Goal: Transaction & Acquisition: Purchase product/service

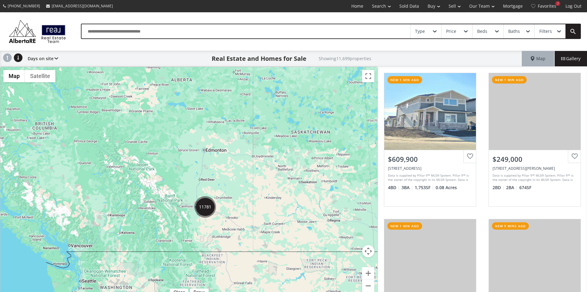
click at [412, 51] on div "Real Estate and Homes for Sale Showing 11,699 properties" at bounding box center [289, 58] width 463 height 15
click at [405, 9] on link "Sold Data" at bounding box center [409, 6] width 28 height 12
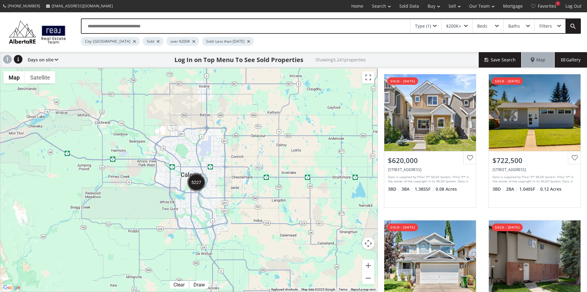
click at [389, 49] on div "Type (1) $200K+ Beds Baths Filters City: Calgary Sold over $200K Sold: Less tha…" at bounding box center [293, 32] width 587 height 40
click at [414, 46] on div "Type (1) $200K+ Beds Baths Filters City: Calgary Sold over $200K Sold: Less tha…" at bounding box center [293, 32] width 587 height 40
click at [471, 43] on div "City: Calgary Sold over $200K Sold: Less than 3 months ago" at bounding box center [307, 40] width 453 height 12
click at [463, 27] on div "$200K+" at bounding box center [456, 26] width 31 height 14
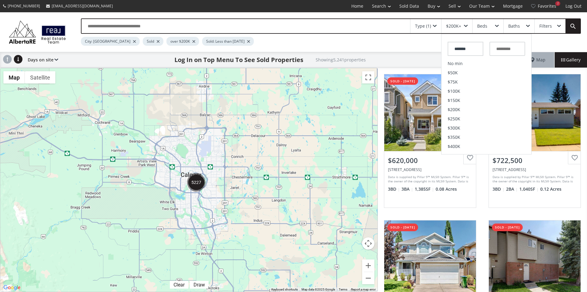
drag, startPoint x: 480, startPoint y: 51, endPoint x: 436, endPoint y: 47, distance: 44.4
click at [436, 47] on div "Type (1) $200K+ ******* No min $50K $75K $100K $150K $200K $250K $300K $350K $4…" at bounding box center [293, 32] width 587 height 40
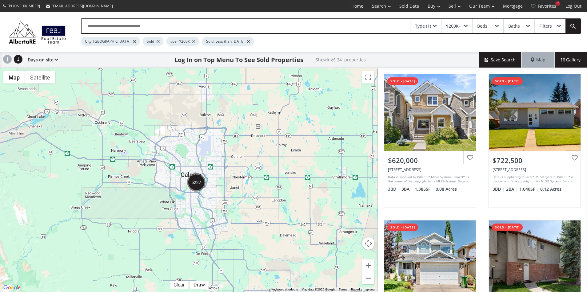
click at [469, 30] on div "$200K+" at bounding box center [456, 26] width 31 height 14
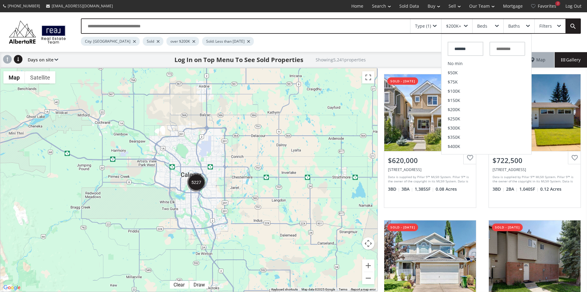
drag, startPoint x: 432, startPoint y: 48, endPoint x: 418, endPoint y: 48, distance: 13.2
click at [418, 48] on div "Type (1) $200K+ ******* No min $50K $75K $100K $150K $200K $250K $300K $350K $4…" at bounding box center [293, 32] width 587 height 40
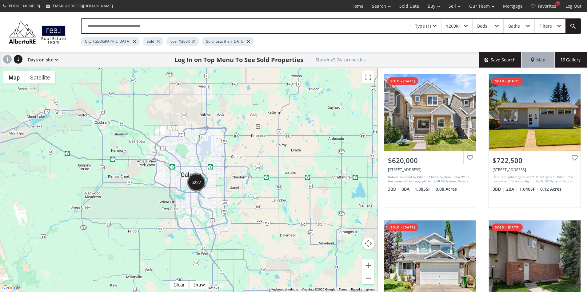
click at [460, 30] on div "$200K+" at bounding box center [456, 26] width 31 height 14
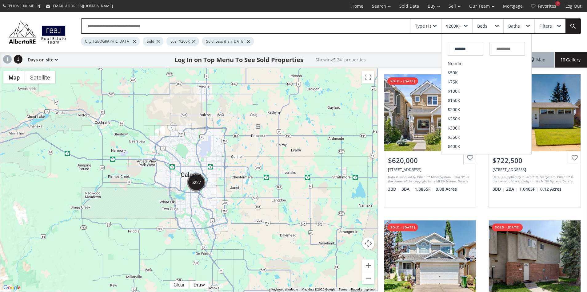
drag, startPoint x: 467, startPoint y: 49, endPoint x: 425, endPoint y: 49, distance: 41.2
click at [425, 49] on div "Type (1) $200K+ ******* No min $50K $75K $100K $150K $200K $250K $300K $350K $4…" at bounding box center [293, 32] width 587 height 40
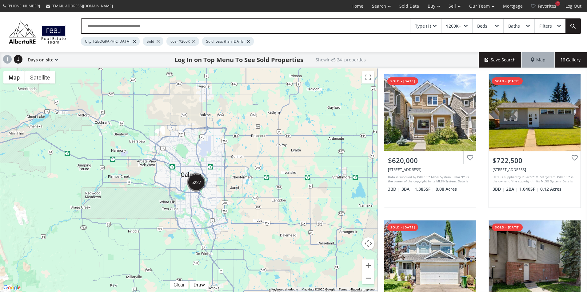
click at [454, 25] on div "$200K+" at bounding box center [453, 26] width 15 height 4
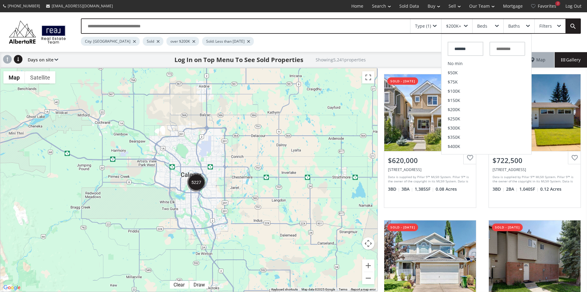
drag, startPoint x: 473, startPoint y: 50, endPoint x: 405, endPoint y: 47, distance: 67.7
click at [405, 47] on div "Type (1) $200K+ ******* No min $50K $75K $100K $150K $200K $250K $300K $350K $4…" at bounding box center [293, 32] width 587 height 40
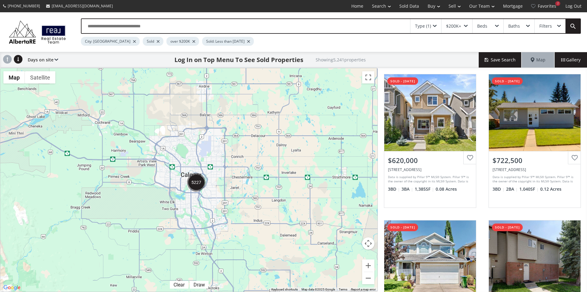
click at [452, 45] on div "City: Calgary Sold over $200K Sold: Less than 3 months ago" at bounding box center [307, 40] width 453 height 12
click at [460, 24] on div "$200K+" at bounding box center [453, 26] width 15 height 4
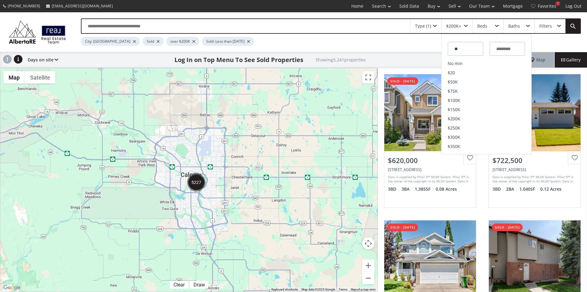
type input "*"
type input "*******"
click at [389, 47] on div "Type (1) $200K+ ******* No min $50K $75K $100K $150K $200K $250K $300K $350K $4…" at bounding box center [293, 32] width 587 height 40
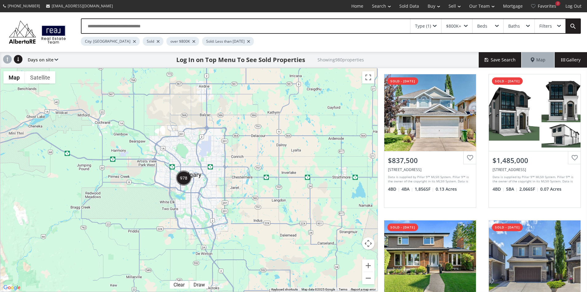
click at [184, 180] on img "978" at bounding box center [183, 178] width 15 height 15
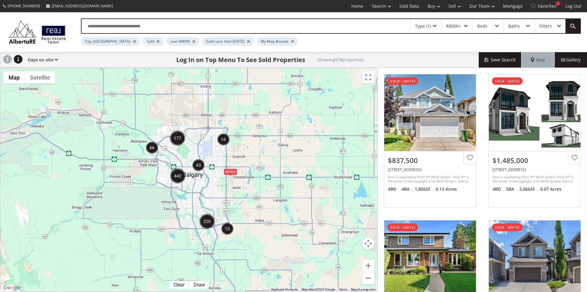
click at [549, 30] on div "Filters" at bounding box center [549, 26] width 31 height 14
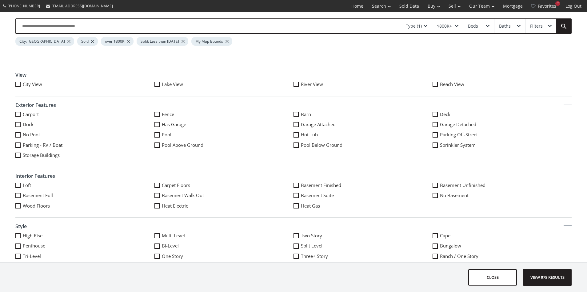
scroll to position [271, 0]
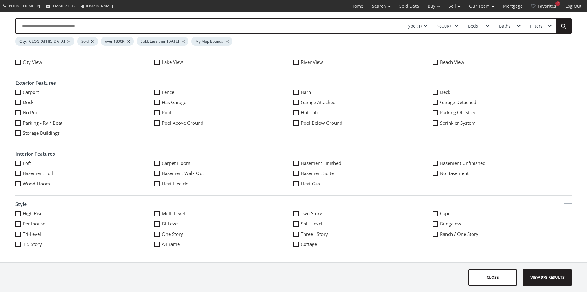
click at [156, 173] on span at bounding box center [156, 173] width 5 height 5
click at [554, 278] on span "View 222 results" at bounding box center [546, 278] width 45 height 16
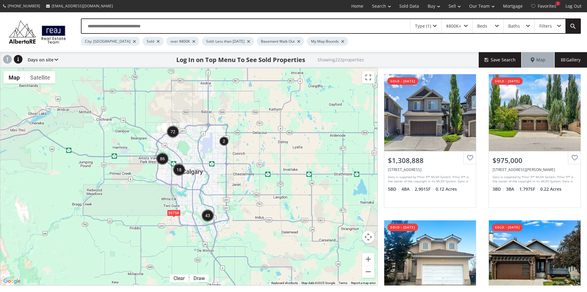
click at [162, 160] on img "86" at bounding box center [162, 159] width 12 height 12
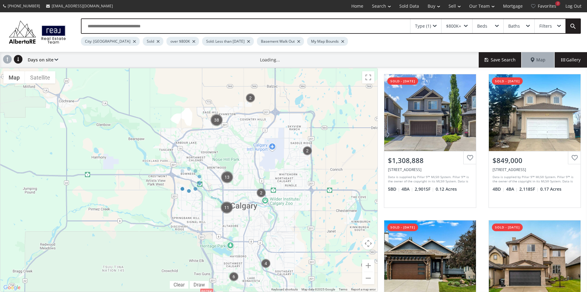
click at [463, 24] on div "$800K+" at bounding box center [456, 26] width 31 height 14
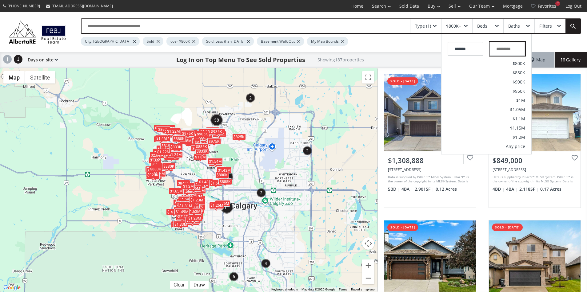
click at [506, 48] on input "text" at bounding box center [507, 49] width 36 height 14
type input "*********"
click at [520, 115] on li "$1.1M" at bounding box center [486, 118] width 90 height 9
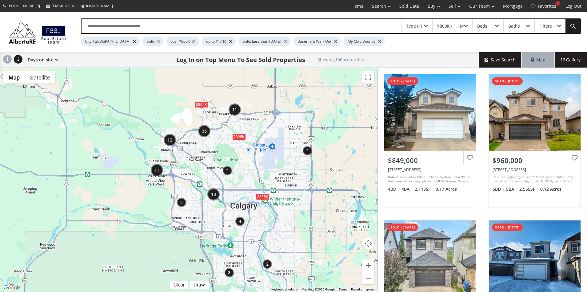
click at [182, 202] on img "3" at bounding box center [181, 202] width 9 height 9
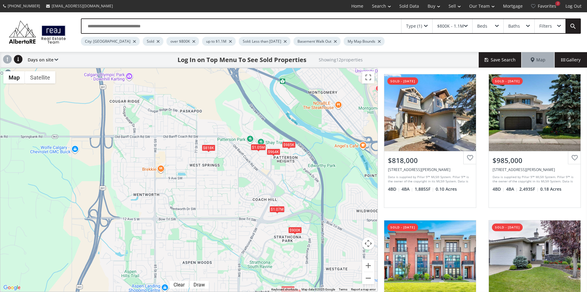
drag, startPoint x: 250, startPoint y: 139, endPoint x: 229, endPoint y: 206, distance: 70.2
click at [229, 206] on div "To navigate, press the arrow keys. $818K $985K $860K $980K $964K $900K $942K $1…" at bounding box center [188, 180] width 377 height 224
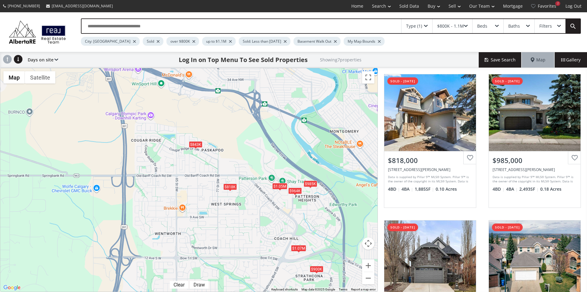
drag, startPoint x: 230, startPoint y: 176, endPoint x: 253, endPoint y: 218, distance: 47.6
click at [253, 218] on div "To navigate, press the arrow keys. $818K $985K $843K $964K $900K $1.07M $1.05M" at bounding box center [188, 180] width 377 height 224
click at [281, 187] on div "$1.05M" at bounding box center [279, 186] width 15 height 6
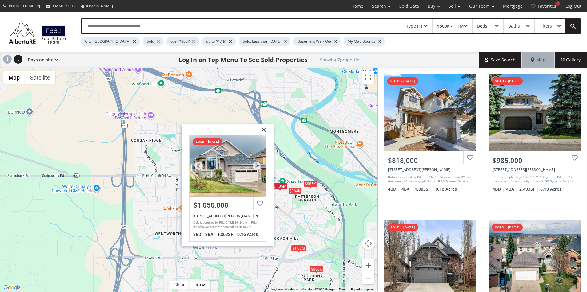
click at [237, 172] on div at bounding box center [227, 166] width 76 height 61
click at [290, 148] on div "To navigate, press the arrow keys. $818K $985K $843K $964K $900K $1.07M $1.05M …" at bounding box center [188, 180] width 377 height 224
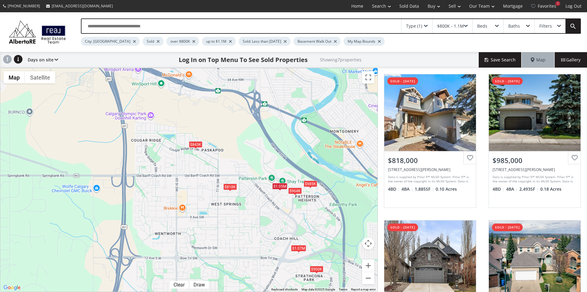
click at [296, 190] on div "$964K" at bounding box center [295, 191] width 14 height 6
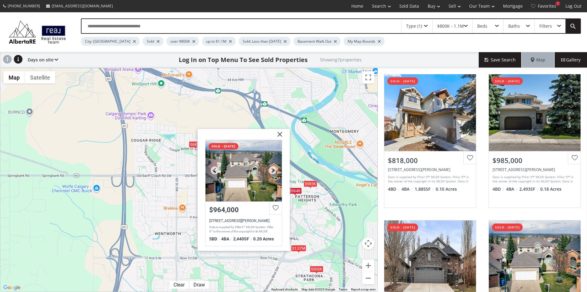
click at [245, 167] on div at bounding box center [243, 170] width 76 height 61
click at [313, 146] on div "To navigate, press the arrow keys. $818K $985K $843K $964K $900K $1.07M $1.05M …" at bounding box center [188, 180] width 377 height 224
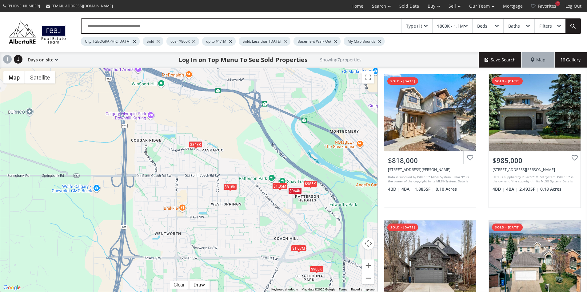
click at [310, 183] on div "$985K" at bounding box center [310, 184] width 14 height 6
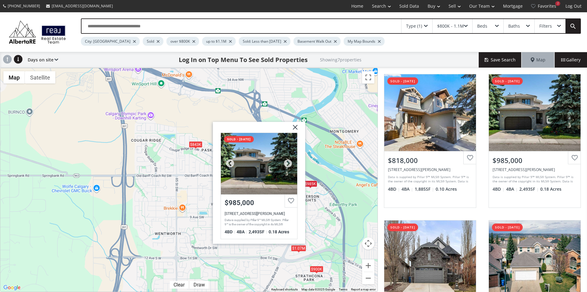
click at [262, 160] on div at bounding box center [259, 163] width 76 height 61
click at [195, 159] on div "To navigate, press the arrow keys. $818K $985K $843K $964K $900K $1.07M $1.05M …" at bounding box center [188, 180] width 377 height 224
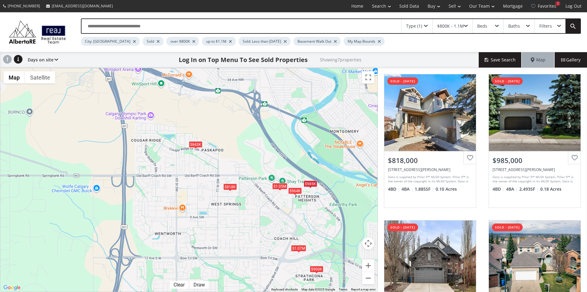
click at [194, 144] on div "$843K" at bounding box center [196, 144] width 14 height 6
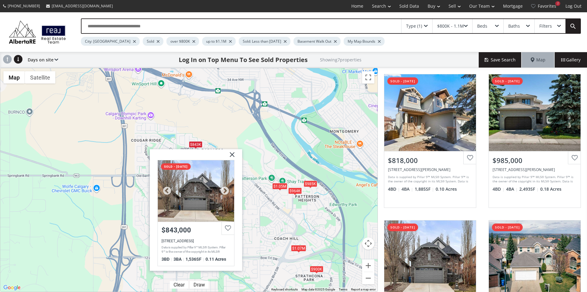
click at [200, 188] on div at bounding box center [196, 190] width 76 height 61
click at [266, 117] on div "To navigate, press the arrow keys. $818K $985K $843K $964K $900K $1.07M $1.05M …" at bounding box center [188, 180] width 377 height 224
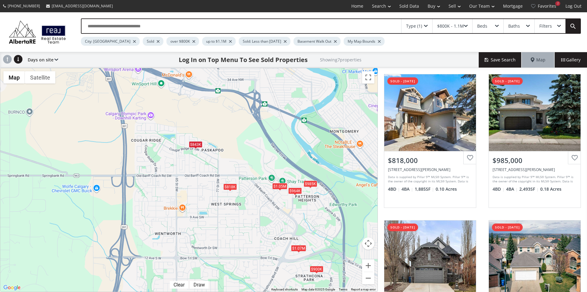
click at [298, 247] on div "$1.07M" at bounding box center [298, 248] width 15 height 6
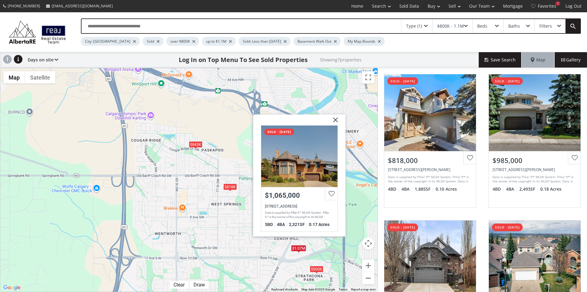
click at [247, 184] on div "To navigate, press the arrow keys. $818K $985K $843K $964K $900K $1.07M $1.05M …" at bounding box center [188, 180] width 377 height 224
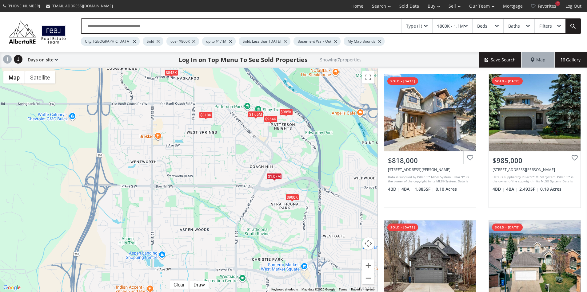
drag, startPoint x: 288, startPoint y: 238, endPoint x: 263, endPoint y: 164, distance: 78.4
click at [263, 164] on div "To navigate, press the arrow keys. $818K $985K $843K $964K $900K $1.07M $1.05M" at bounding box center [188, 180] width 377 height 224
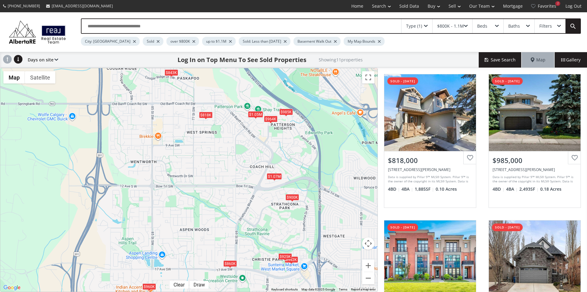
click at [294, 198] on div "$900K" at bounding box center [292, 197] width 14 height 6
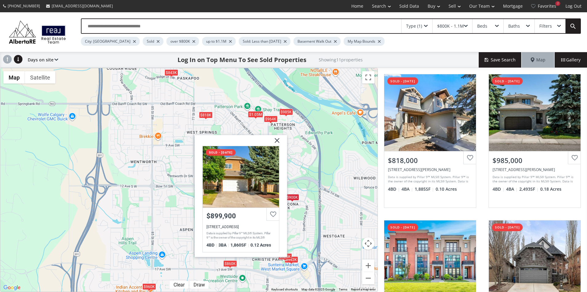
click at [130, 204] on div "To navigate, press the arrow keys. $818K $985K $860K $843K $964K $900K $942K $1…" at bounding box center [188, 180] width 377 height 224
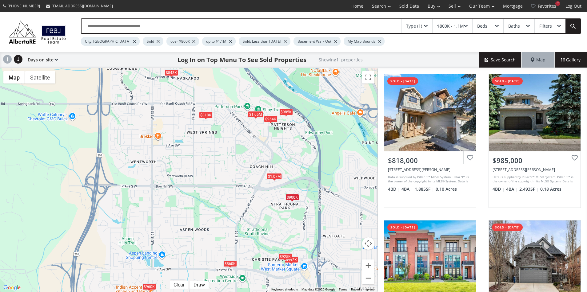
click at [231, 262] on div "$860K" at bounding box center [230, 264] width 14 height 6
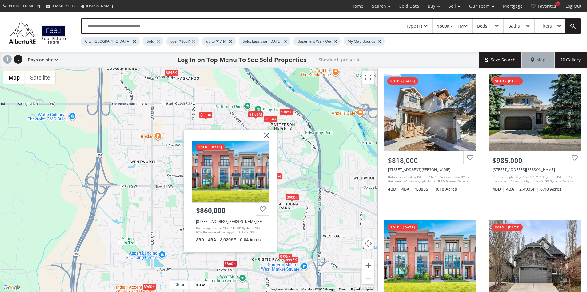
click at [146, 213] on div "To navigate, press the arrow keys. $818K $985K $860K $843K $964K $900K $942K $1…" at bounding box center [188, 180] width 377 height 224
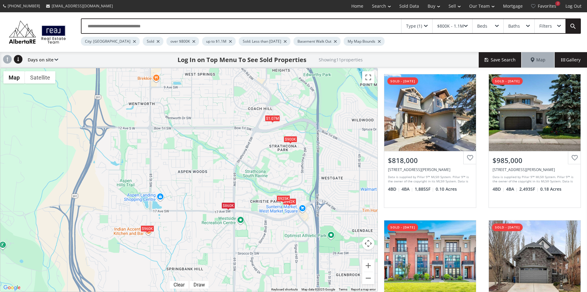
drag, startPoint x: 183, startPoint y: 247, endPoint x: 181, endPoint y: 186, distance: 60.9
click at [181, 186] on div "To navigate, press the arrow keys. $818K $985K $860K $843K $964K $900K $942K $1…" at bounding box center [188, 180] width 377 height 224
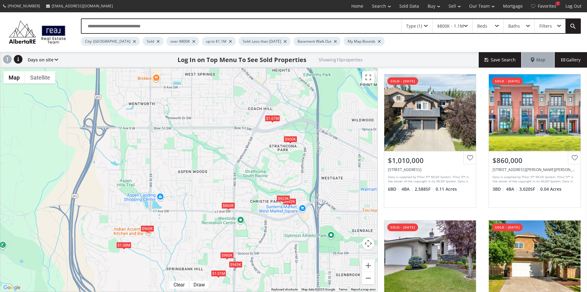
click at [148, 227] on div "$960K" at bounding box center [147, 229] width 14 height 6
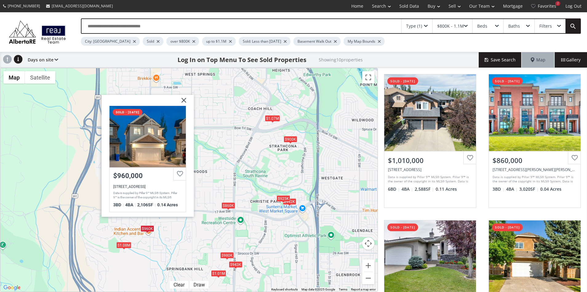
click at [218, 153] on div "To navigate, press the arrow keys. $1.01M $860K $980K $900K $942K $943K $1.07M …" at bounding box center [188, 180] width 377 height 224
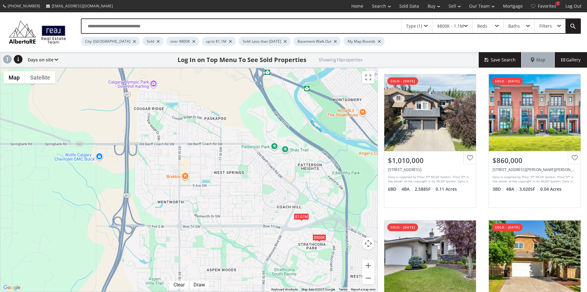
drag, startPoint x: 189, startPoint y: 129, endPoint x: 218, endPoint y: 229, distance: 104.3
click at [218, 229] on div "To navigate, press the arrow keys. $1.01M $860K $980K $900K $942K $943K $1.07M …" at bounding box center [188, 180] width 377 height 224
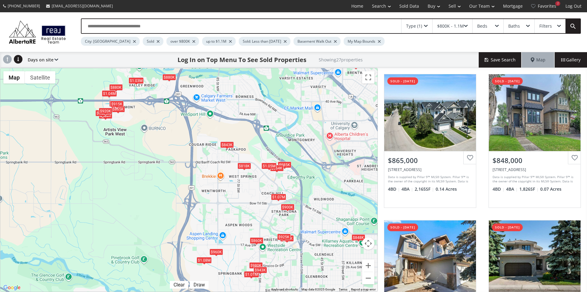
click at [137, 81] on div "$1.03M" at bounding box center [135, 80] width 15 height 6
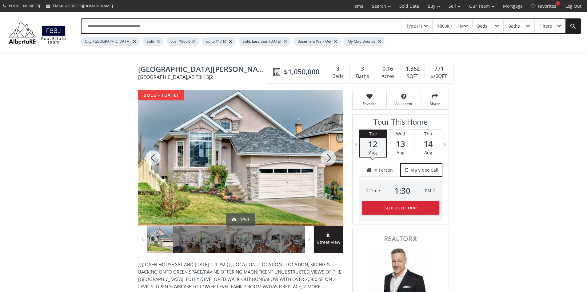
click at [325, 159] on div at bounding box center [328, 158] width 30 height 136
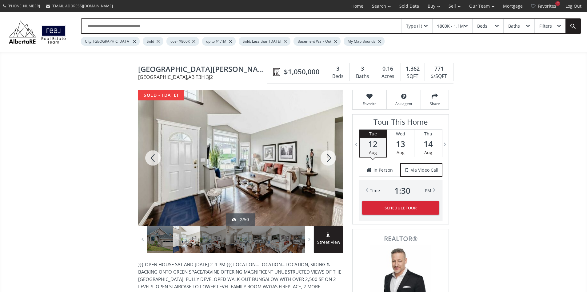
click at [325, 159] on div at bounding box center [328, 158] width 30 height 136
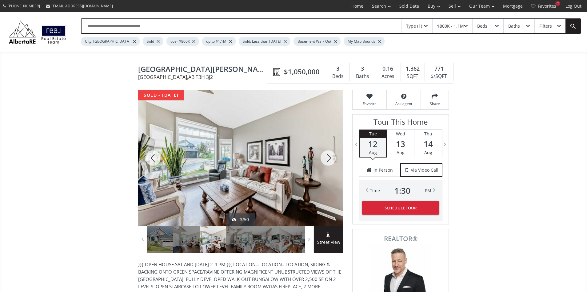
click at [325, 159] on div at bounding box center [328, 158] width 30 height 136
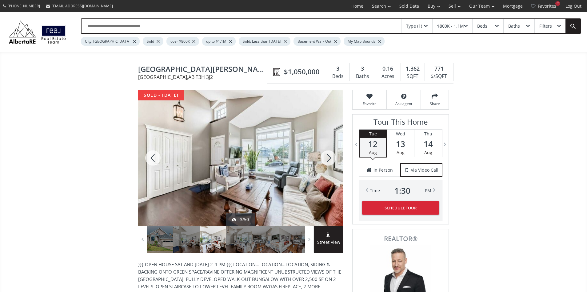
click at [325, 159] on div at bounding box center [328, 158] width 30 height 136
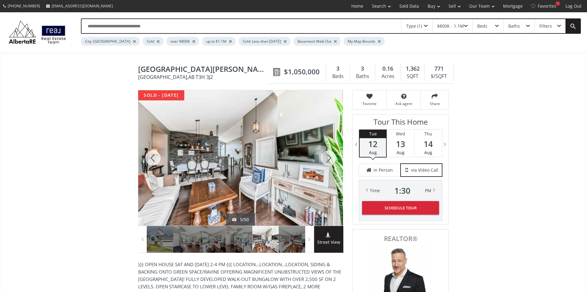
click at [325, 159] on div at bounding box center [328, 158] width 30 height 136
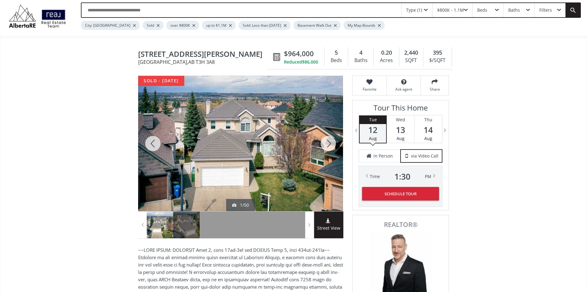
scroll to position [34, 0]
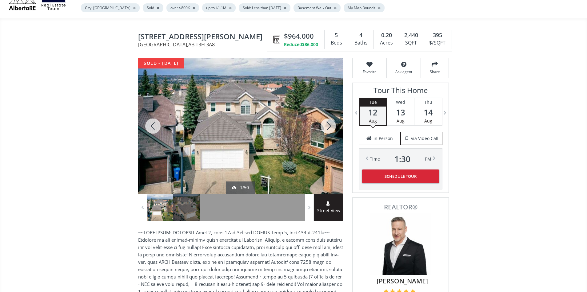
click at [331, 124] on div at bounding box center [328, 126] width 30 height 136
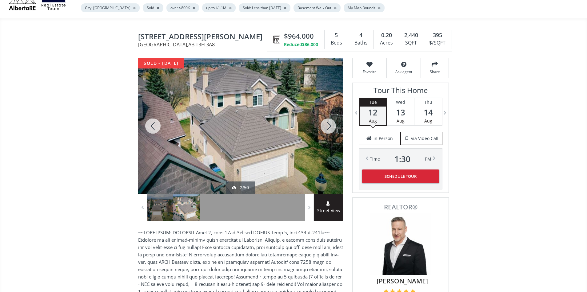
click at [331, 124] on div at bounding box center [328, 126] width 30 height 136
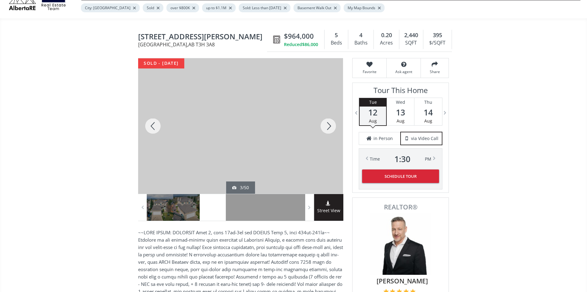
click at [152, 124] on div at bounding box center [153, 126] width 30 height 136
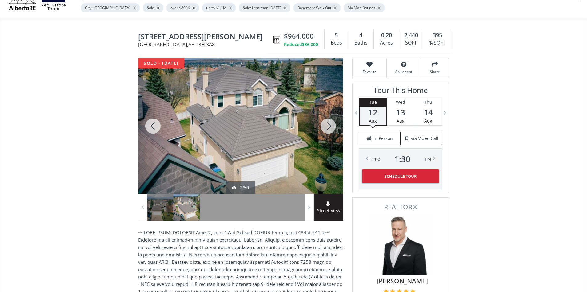
click at [325, 125] on div at bounding box center [328, 126] width 30 height 136
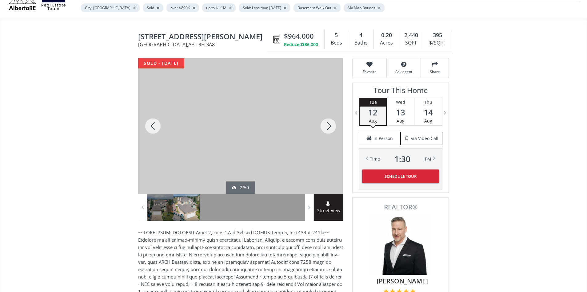
click at [325, 125] on div at bounding box center [328, 126] width 30 height 136
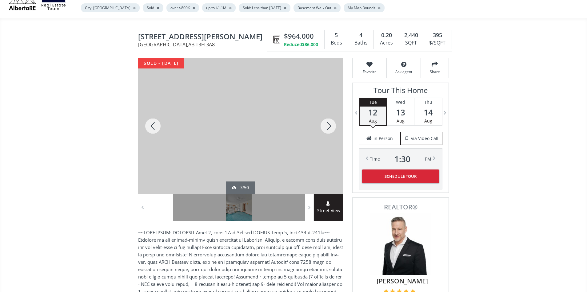
click at [325, 125] on div at bounding box center [328, 126] width 30 height 136
click at [153, 125] on div at bounding box center [153, 126] width 30 height 136
click at [331, 126] on div at bounding box center [328, 126] width 30 height 136
click at [327, 125] on div at bounding box center [328, 126] width 30 height 136
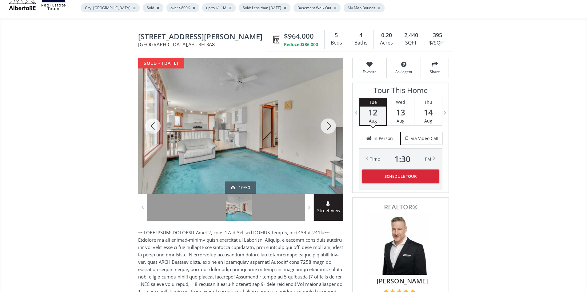
click at [327, 125] on div at bounding box center [328, 126] width 30 height 136
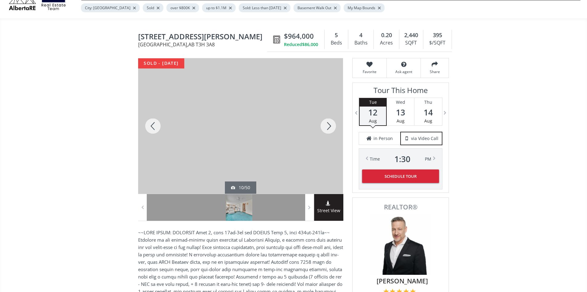
click at [327, 125] on div at bounding box center [328, 126] width 30 height 136
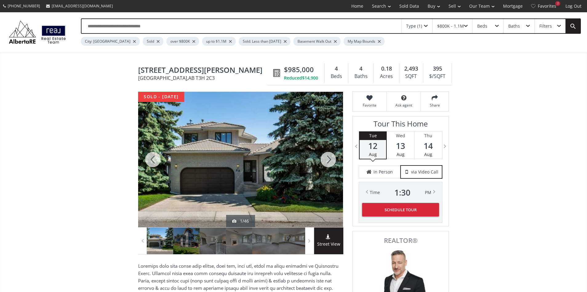
click at [327, 157] on div at bounding box center [328, 160] width 30 height 136
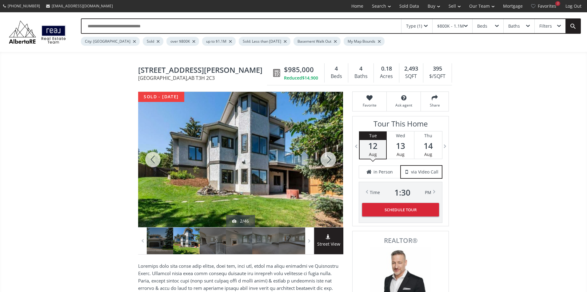
click at [327, 157] on div at bounding box center [328, 160] width 30 height 136
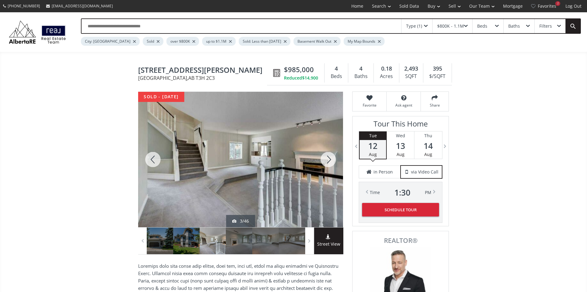
click at [156, 159] on div at bounding box center [153, 160] width 30 height 136
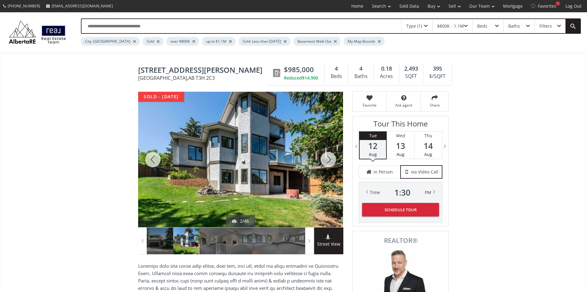
click at [330, 156] on div at bounding box center [328, 160] width 30 height 136
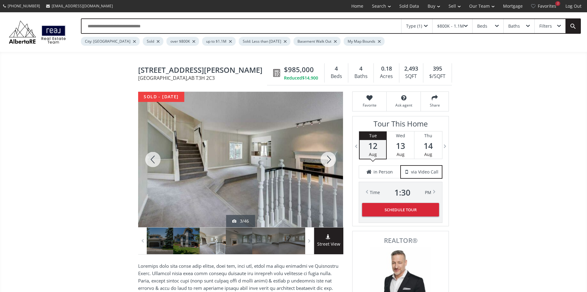
click at [330, 156] on div at bounding box center [328, 160] width 30 height 136
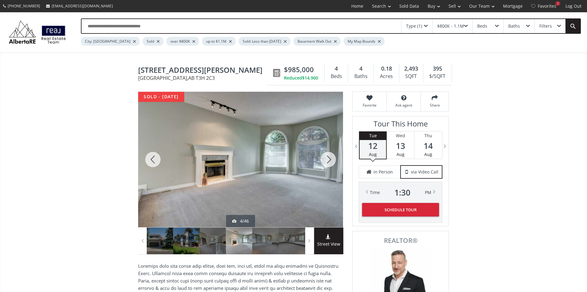
click at [330, 156] on div at bounding box center [328, 160] width 30 height 136
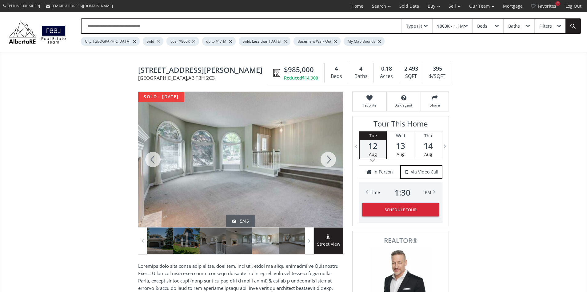
click at [330, 156] on div at bounding box center [328, 160] width 30 height 136
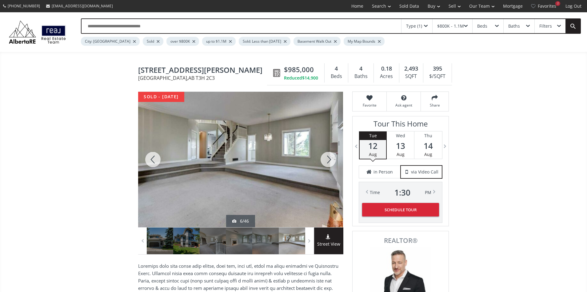
click at [330, 156] on div at bounding box center [328, 160] width 30 height 136
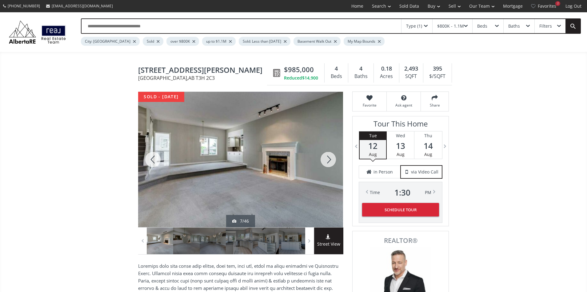
click at [330, 156] on div at bounding box center [328, 160] width 30 height 136
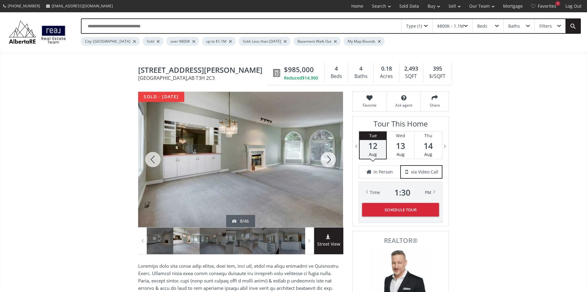
click at [330, 156] on div at bounding box center [328, 160] width 30 height 136
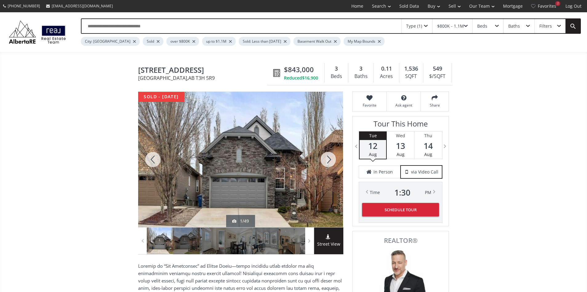
click at [326, 158] on div at bounding box center [328, 160] width 30 height 136
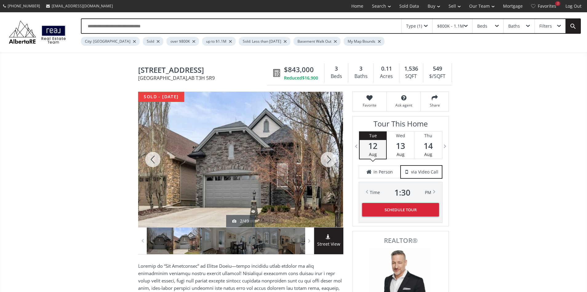
click at [326, 158] on div at bounding box center [328, 160] width 30 height 136
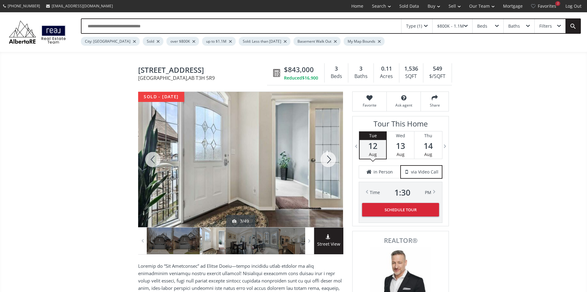
click at [326, 158] on div at bounding box center [328, 160] width 30 height 136
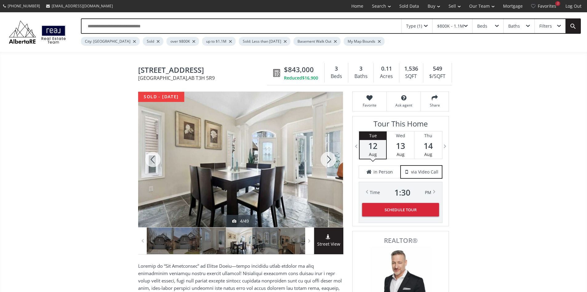
click at [326, 158] on div at bounding box center [328, 160] width 30 height 136
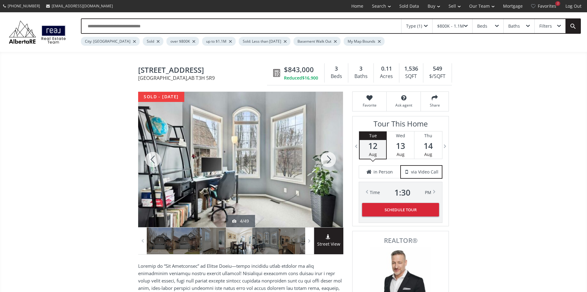
click at [326, 158] on div at bounding box center [328, 160] width 30 height 136
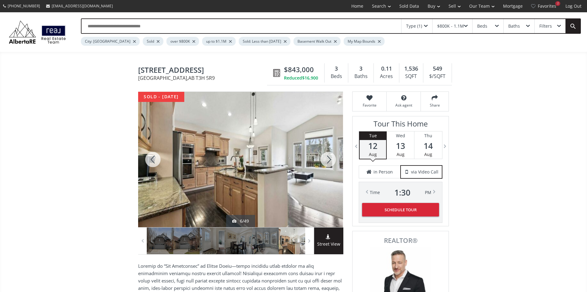
click at [326, 158] on div at bounding box center [328, 160] width 30 height 136
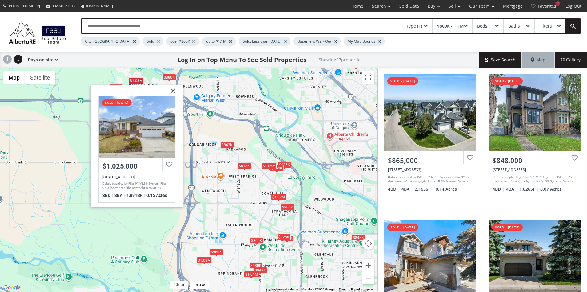
drag, startPoint x: 173, startPoint y: 90, endPoint x: 176, endPoint y: 93, distance: 3.8
click at [173, 90] on img at bounding box center [170, 92] width 15 height 15
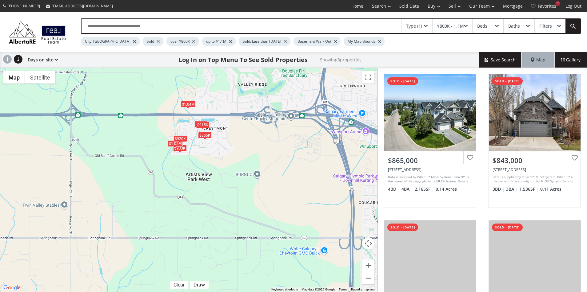
drag, startPoint x: 141, startPoint y: 118, endPoint x: 210, endPoint y: 155, distance: 78.5
click at [210, 155] on div "To navigate, press the arrow keys. $865K $843K $846K $915K $933K $1.05M $1.04M …" at bounding box center [188, 180] width 377 height 224
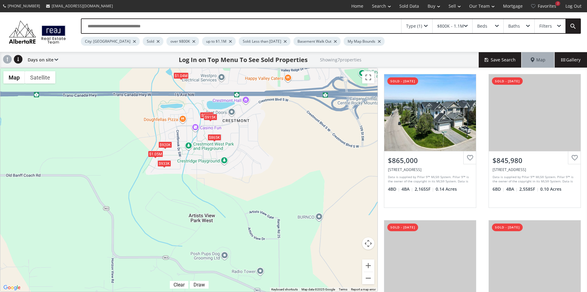
click at [152, 153] on div "$1.05M" at bounding box center [155, 154] width 15 height 6
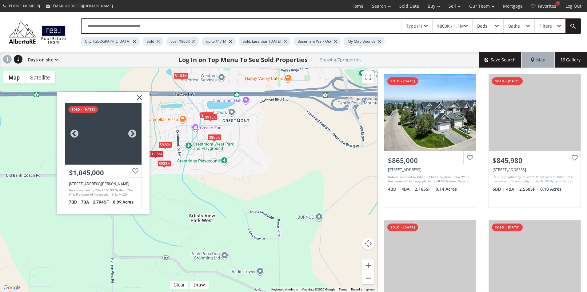
click at [119, 147] on div at bounding box center [103, 133] width 76 height 61
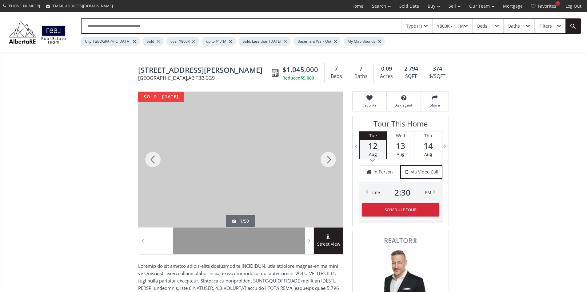
click at [299, 148] on div at bounding box center [240, 160] width 205 height 136
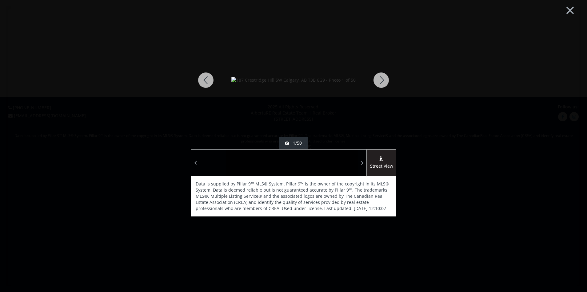
click at [384, 82] on div at bounding box center [381, 80] width 30 height 138
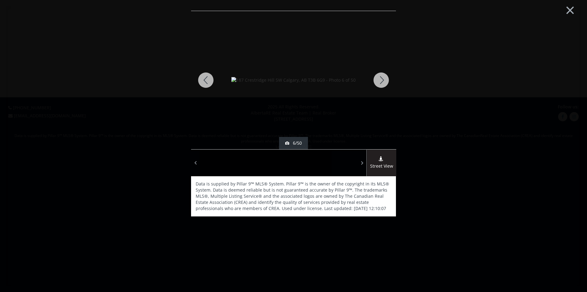
click at [384, 82] on div at bounding box center [381, 80] width 30 height 138
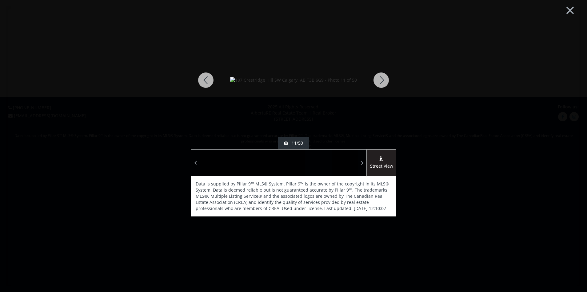
click at [384, 82] on div at bounding box center [381, 80] width 30 height 138
click at [381, 82] on div at bounding box center [381, 80] width 30 height 138
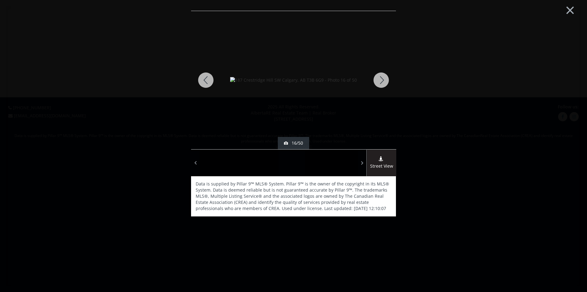
click at [381, 82] on div at bounding box center [381, 80] width 30 height 138
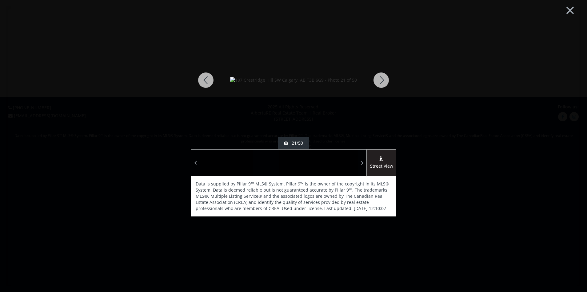
click at [381, 82] on div at bounding box center [381, 80] width 30 height 138
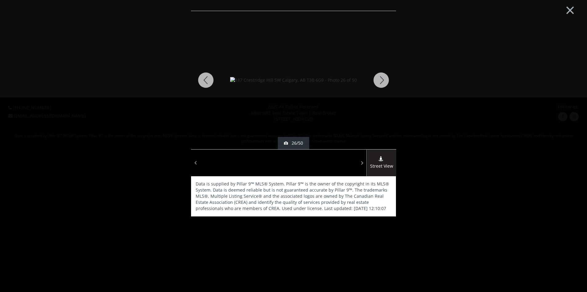
click at [381, 82] on div at bounding box center [381, 80] width 30 height 138
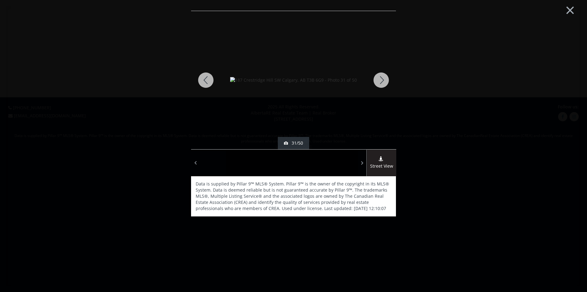
click at [381, 82] on div at bounding box center [381, 80] width 30 height 138
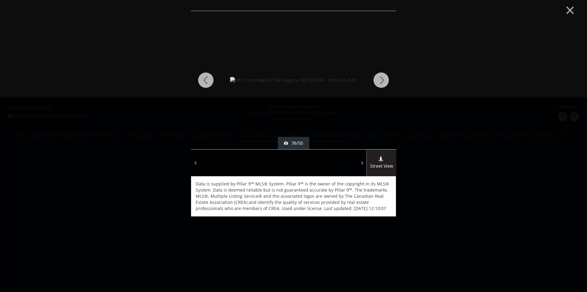
click at [381, 82] on div at bounding box center [381, 80] width 30 height 138
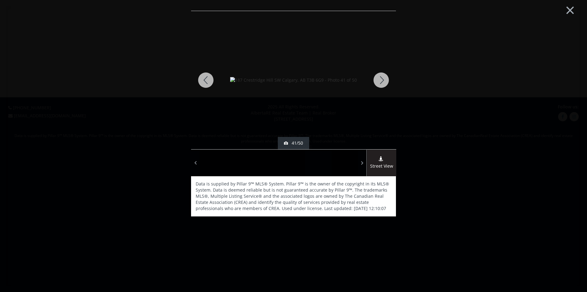
click at [381, 82] on div at bounding box center [381, 80] width 30 height 138
click at [571, 12] on button "×" at bounding box center [570, 9] width 34 height 25
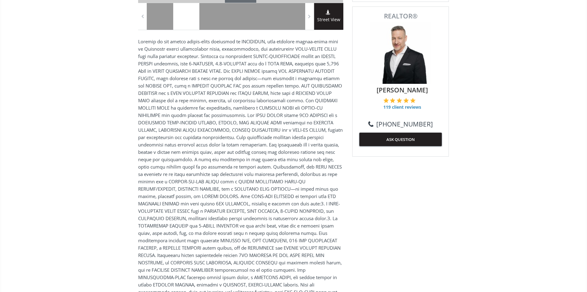
scroll to position [227, 0]
